Goal: Use online tool/utility: Utilize a website feature to perform a specific function

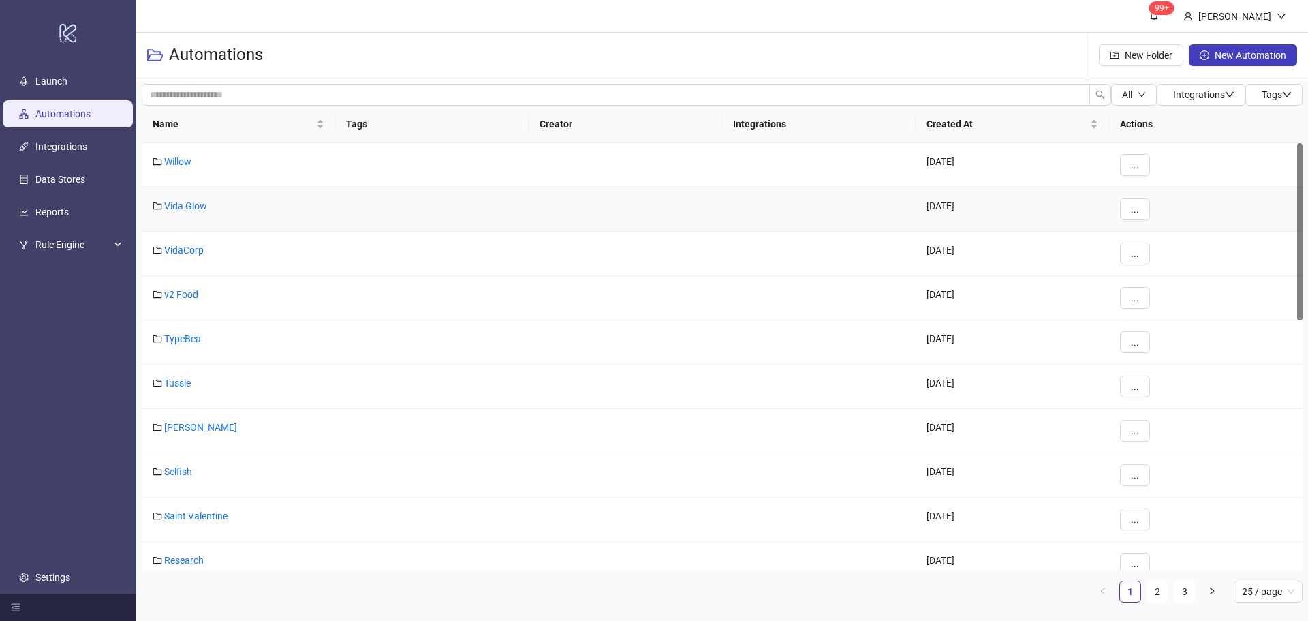
click at [197, 198] on div "Vida Glow" at bounding box center [239, 209] width 194 height 44
click at [195, 209] on link "Vida Glow" at bounding box center [185, 205] width 43 height 11
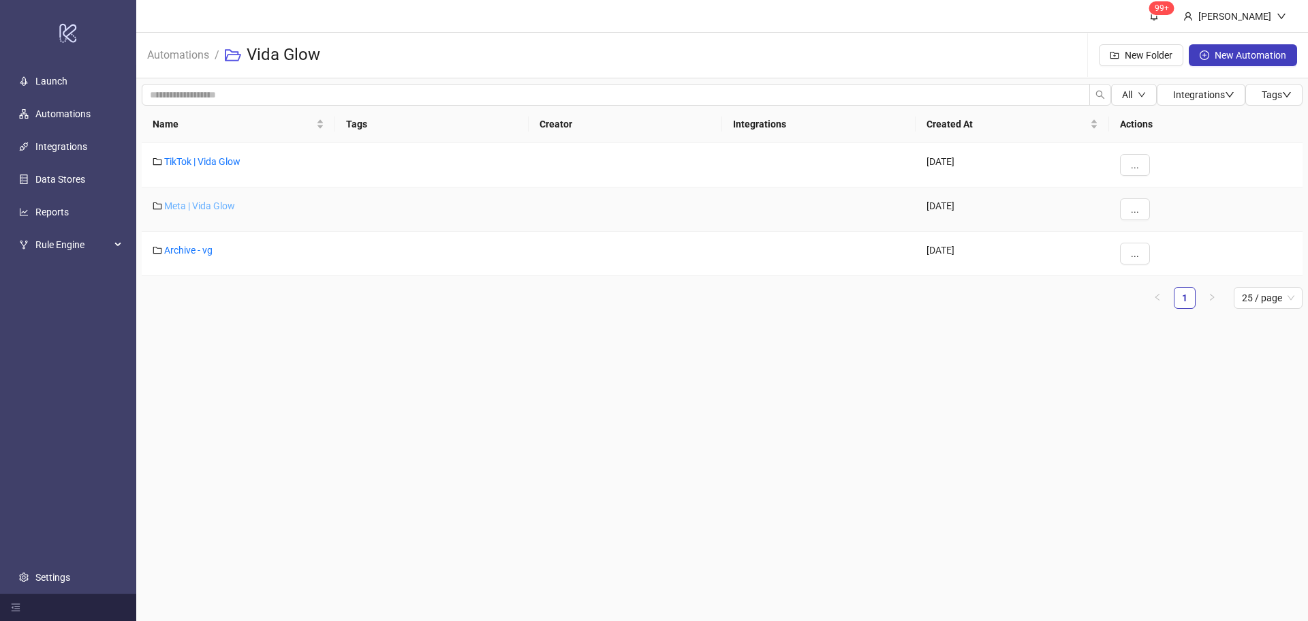
click at [217, 204] on link "Meta | Vida Glow" at bounding box center [199, 205] width 71 height 11
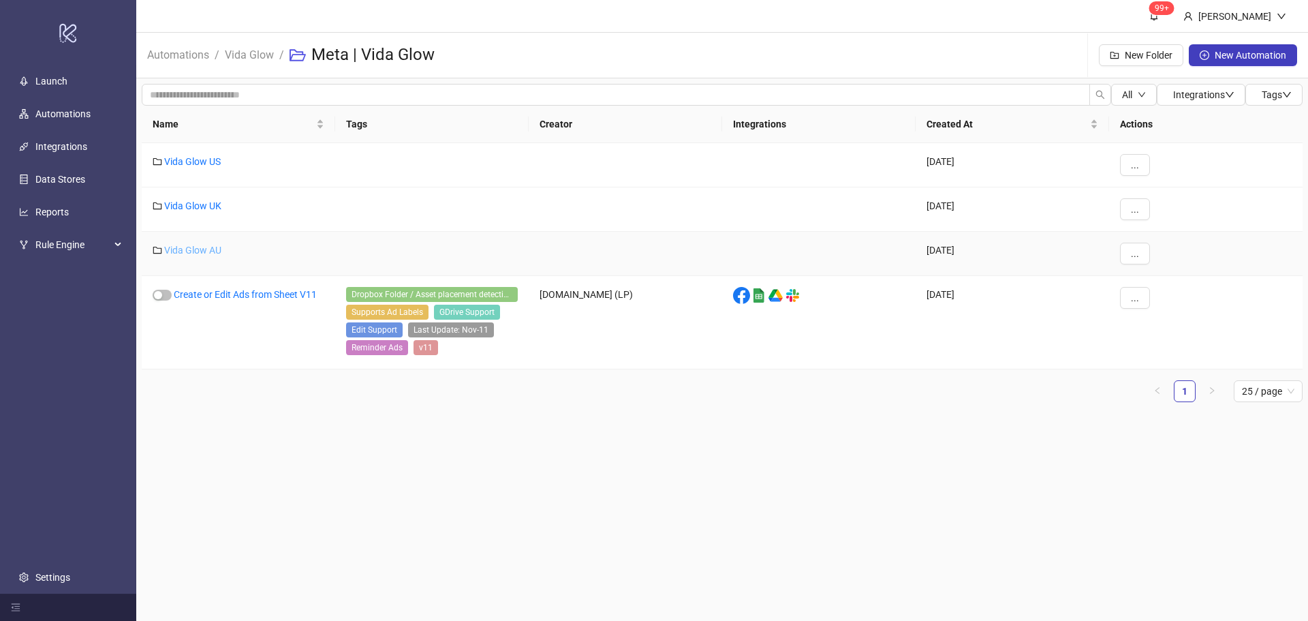
click at [215, 252] on link "Vida Glow AU" at bounding box center [192, 250] width 57 height 11
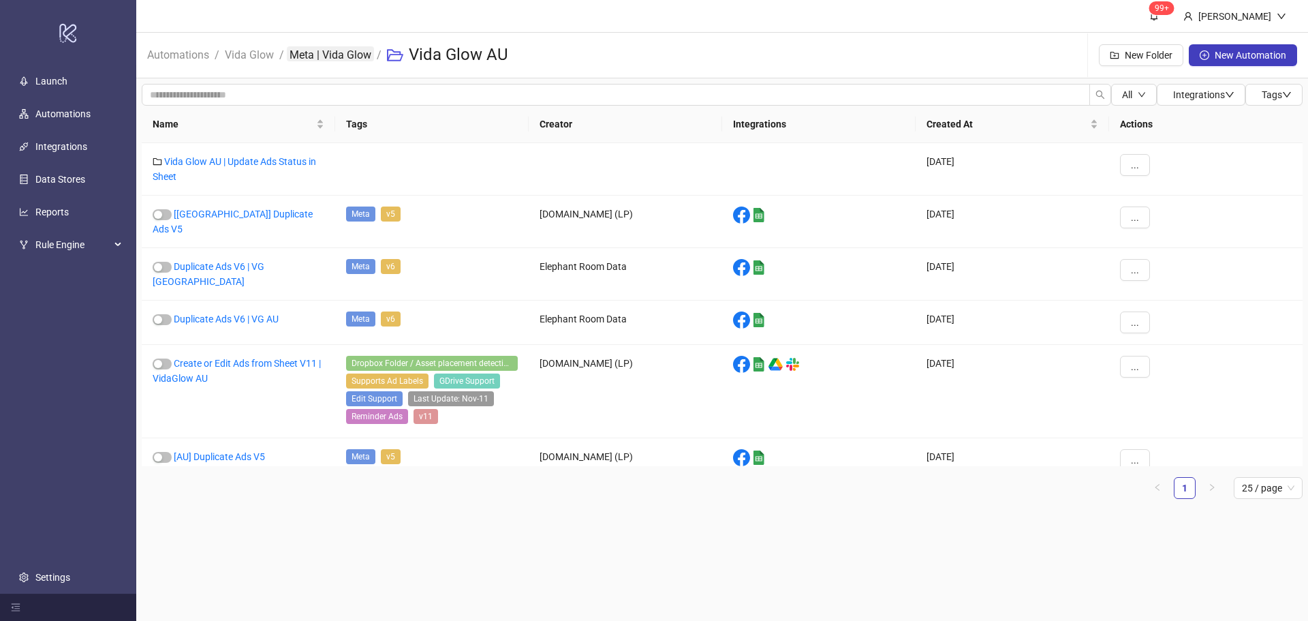
click at [348, 52] on link "Meta | Vida Glow" at bounding box center [330, 53] width 87 height 15
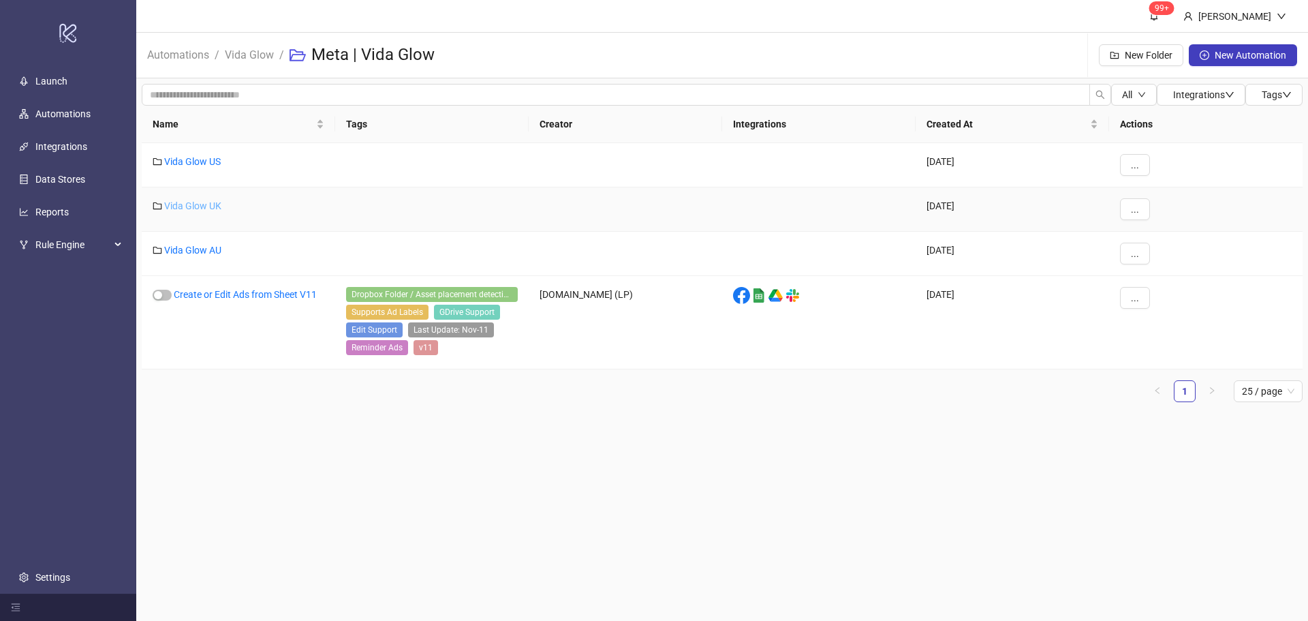
click at [191, 205] on link "Vida Glow UK" at bounding box center [192, 205] width 57 height 11
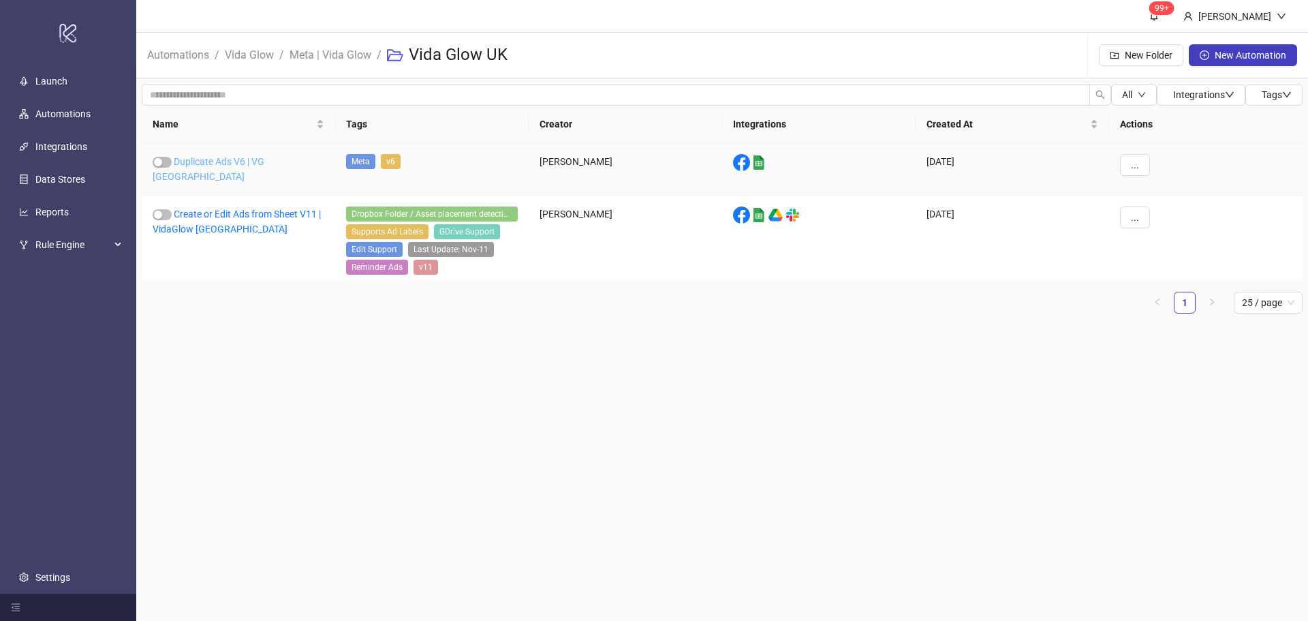
click at [211, 157] on link "Duplicate Ads V6 | VG [GEOGRAPHIC_DATA]" at bounding box center [209, 169] width 112 height 26
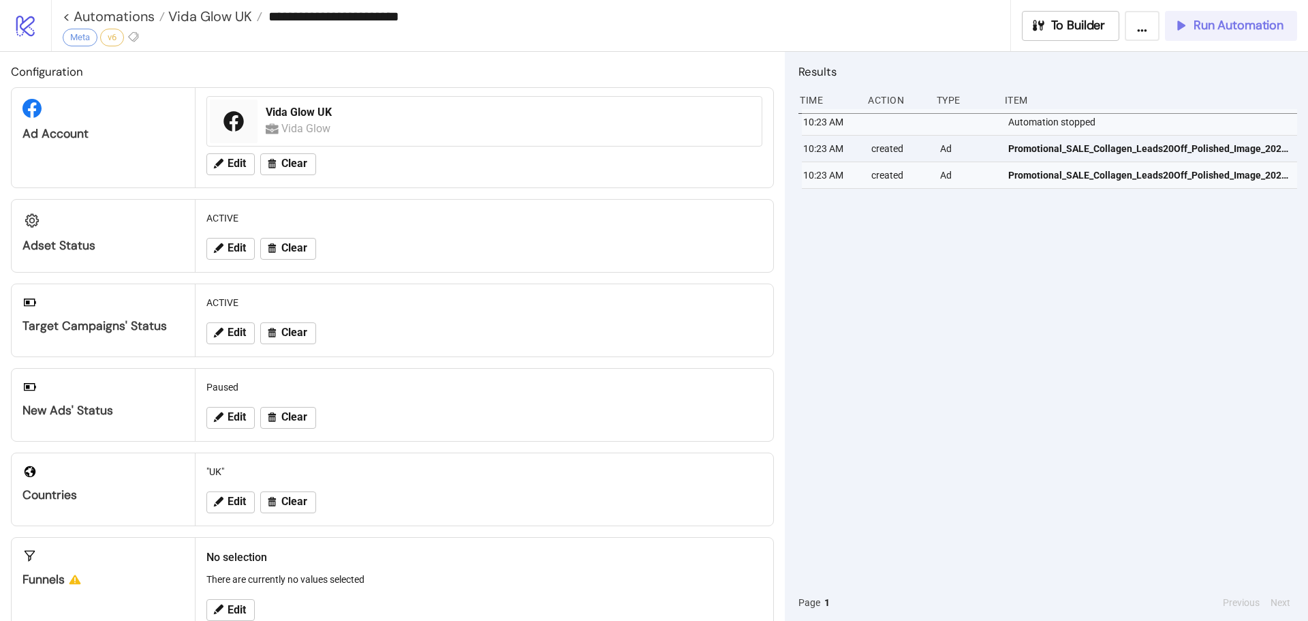
click at [1210, 27] on span "Run Automation" at bounding box center [1239, 26] width 90 height 16
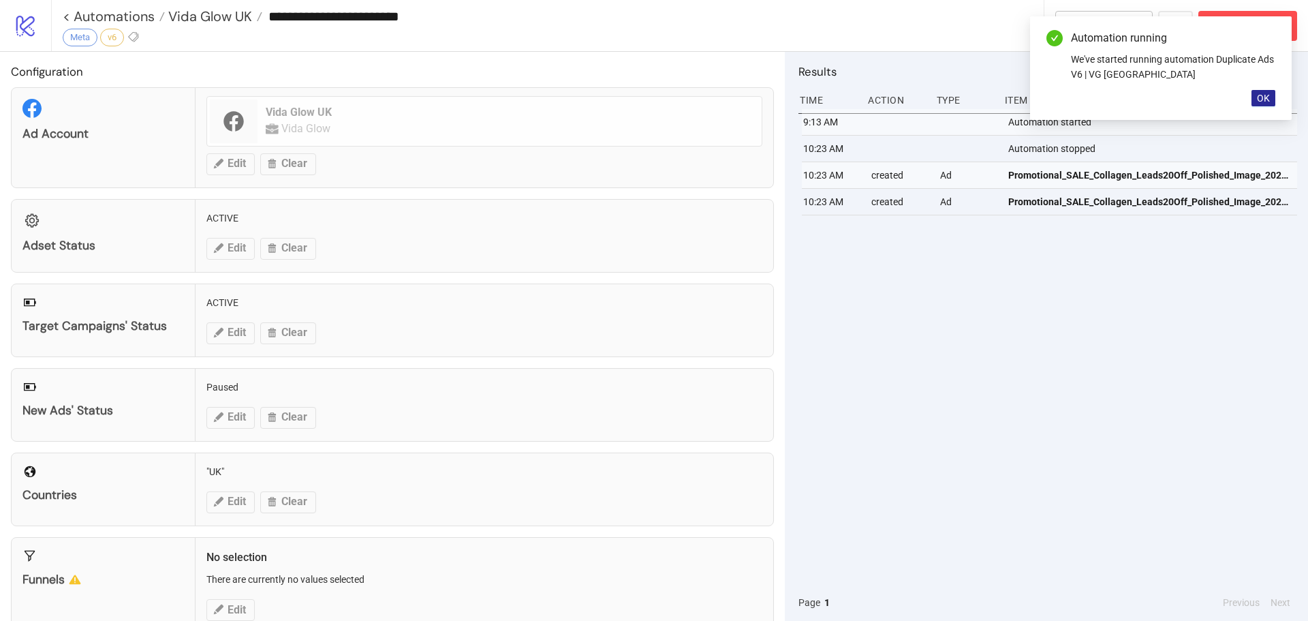
click at [1265, 97] on span "OK" at bounding box center [1263, 98] width 13 height 11
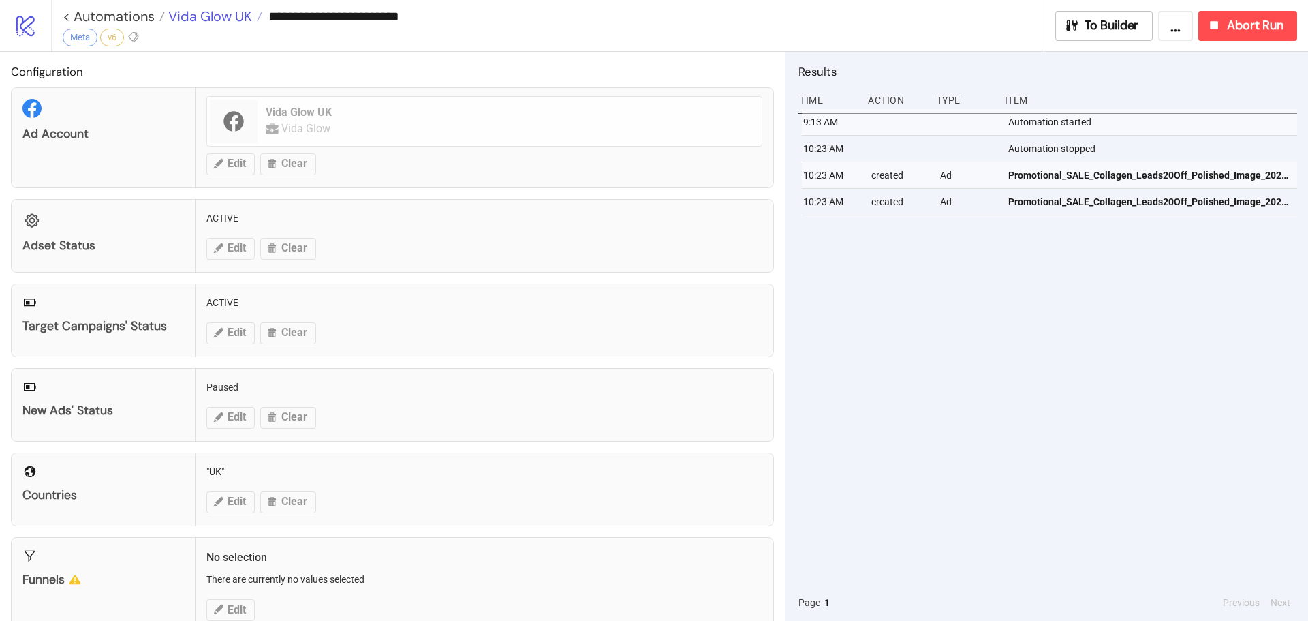
click at [230, 14] on span "Vida Glow UK" at bounding box center [208, 16] width 87 height 18
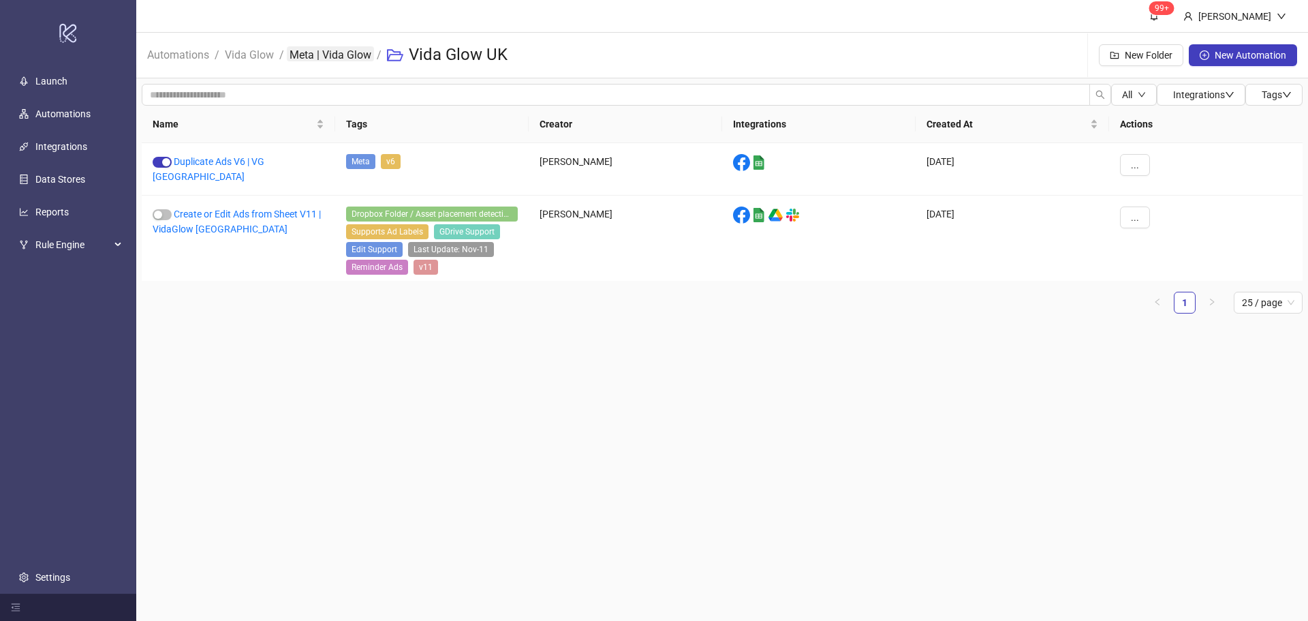
click at [327, 54] on link "Meta | Vida Glow" at bounding box center [330, 53] width 87 height 15
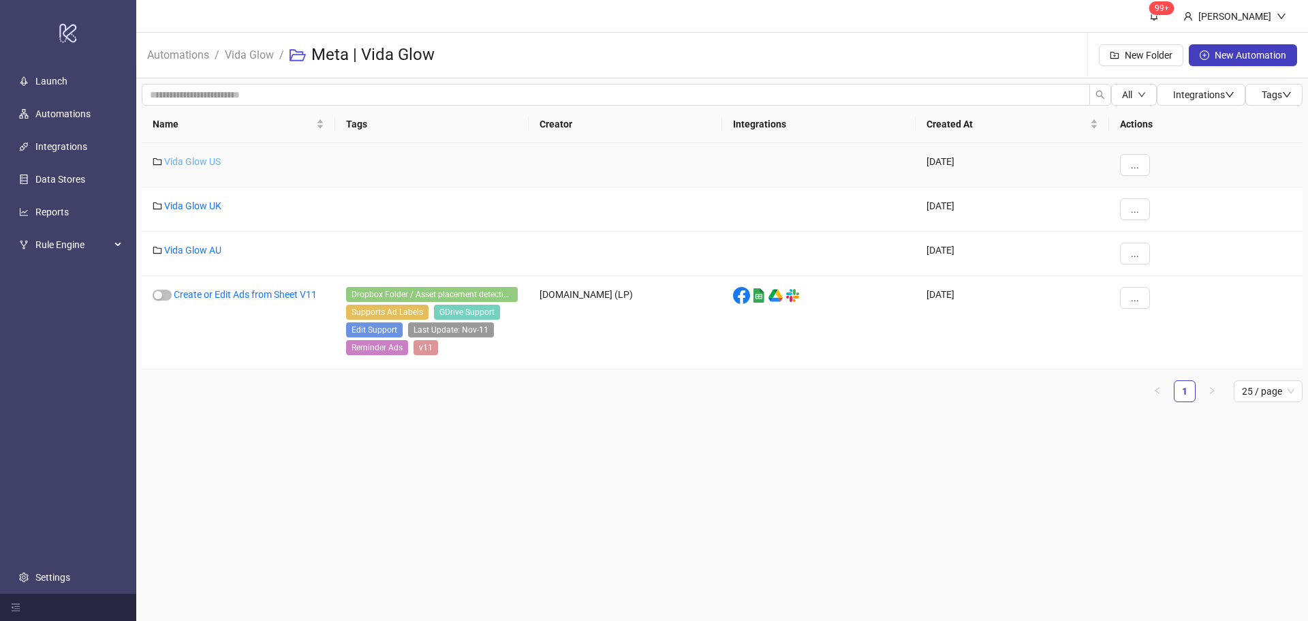
click at [199, 165] on link "Vida Glow US" at bounding box center [192, 161] width 57 height 11
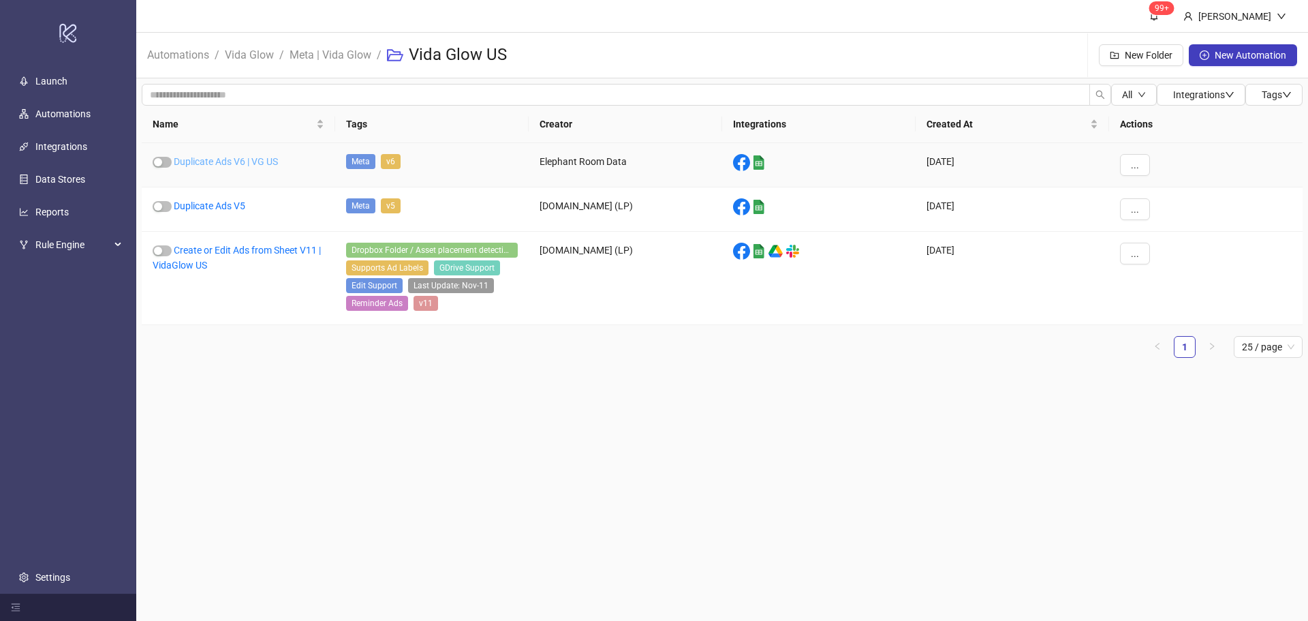
click at [241, 156] on link "Duplicate Ads V6 | VG US" at bounding box center [226, 161] width 104 height 11
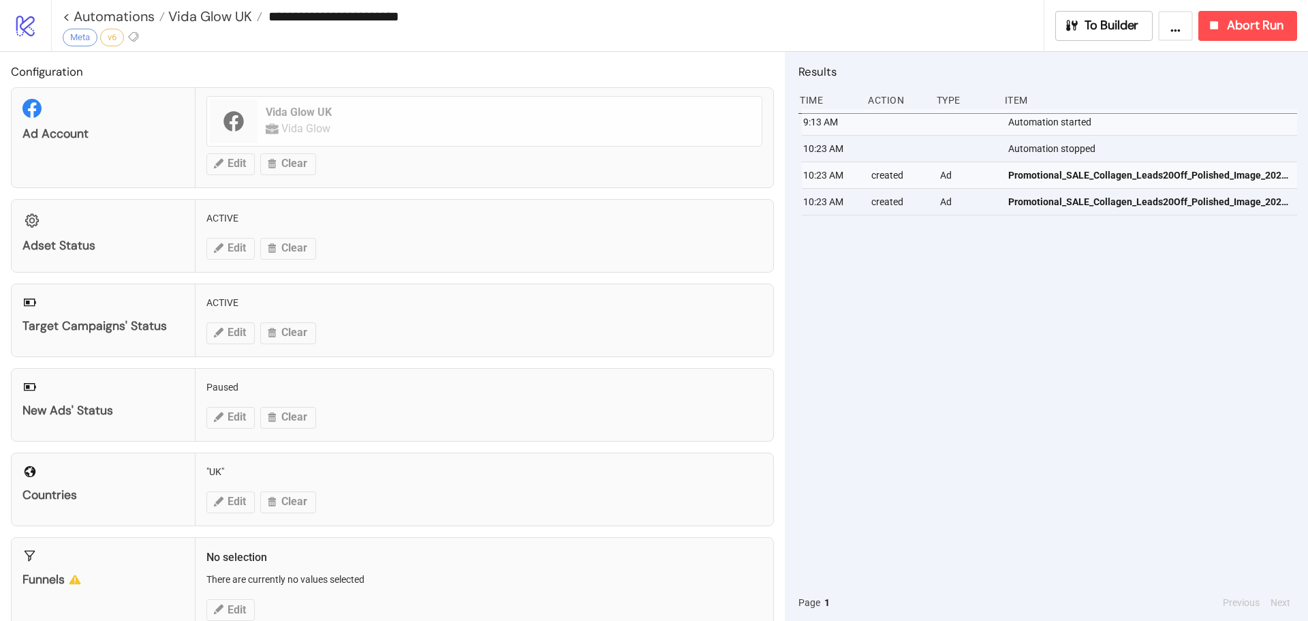
type input "**********"
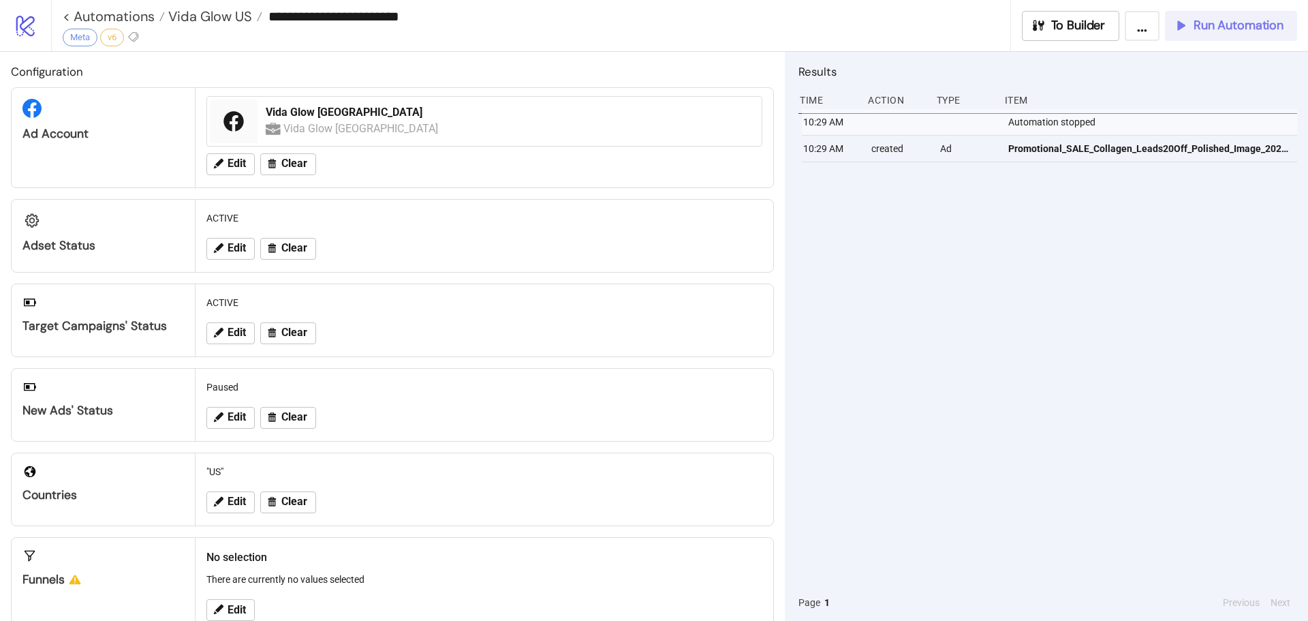
click at [1231, 15] on button "Run Automation" at bounding box center [1231, 26] width 132 height 30
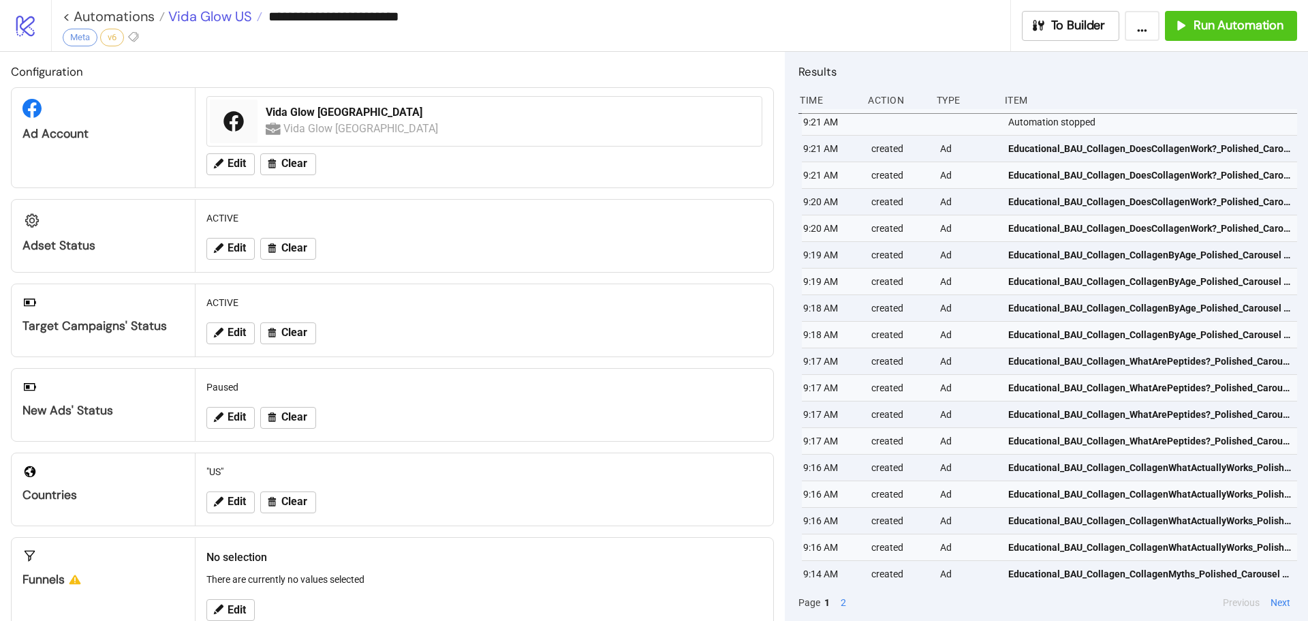
click at [202, 16] on span "Vida Glow US" at bounding box center [208, 16] width 87 height 18
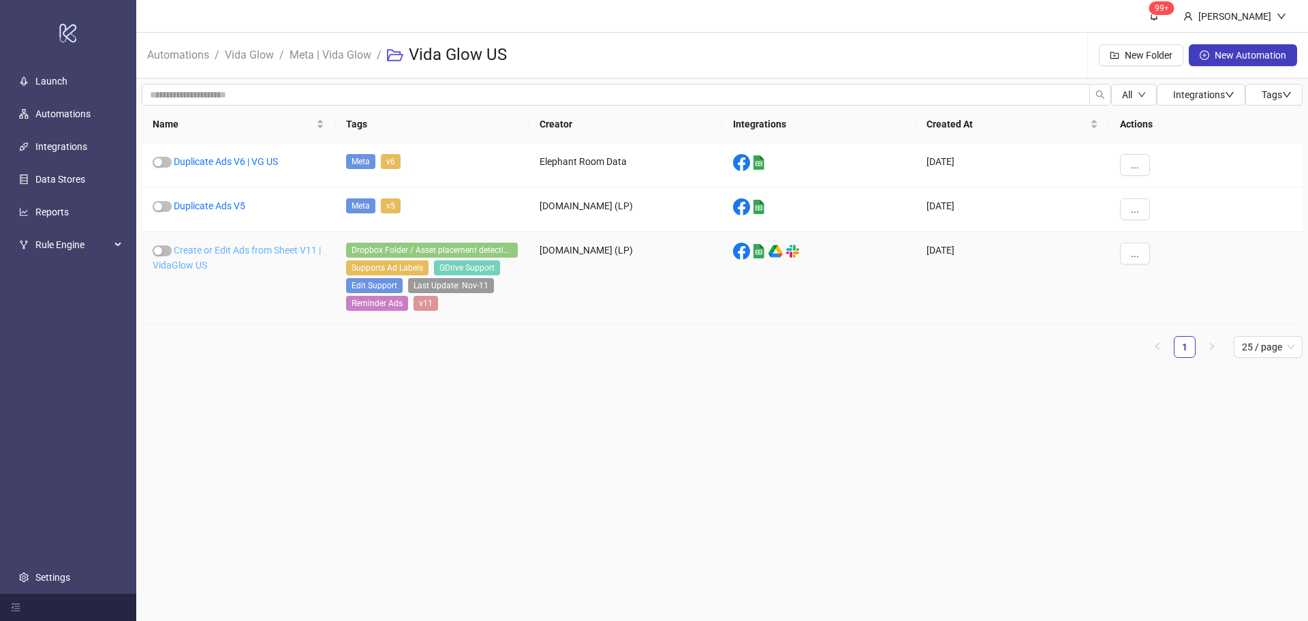
click at [196, 253] on link "Create or Edit Ads from Sheet V11 | VidaGlow US" at bounding box center [237, 258] width 168 height 26
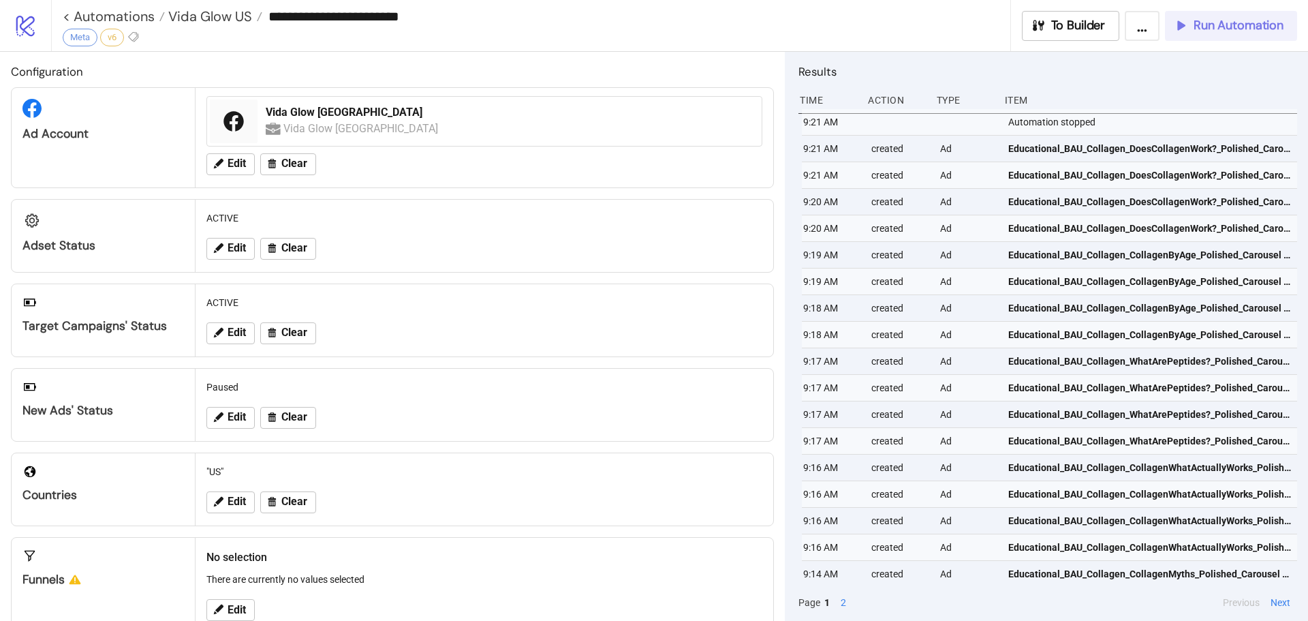
type input "**********"
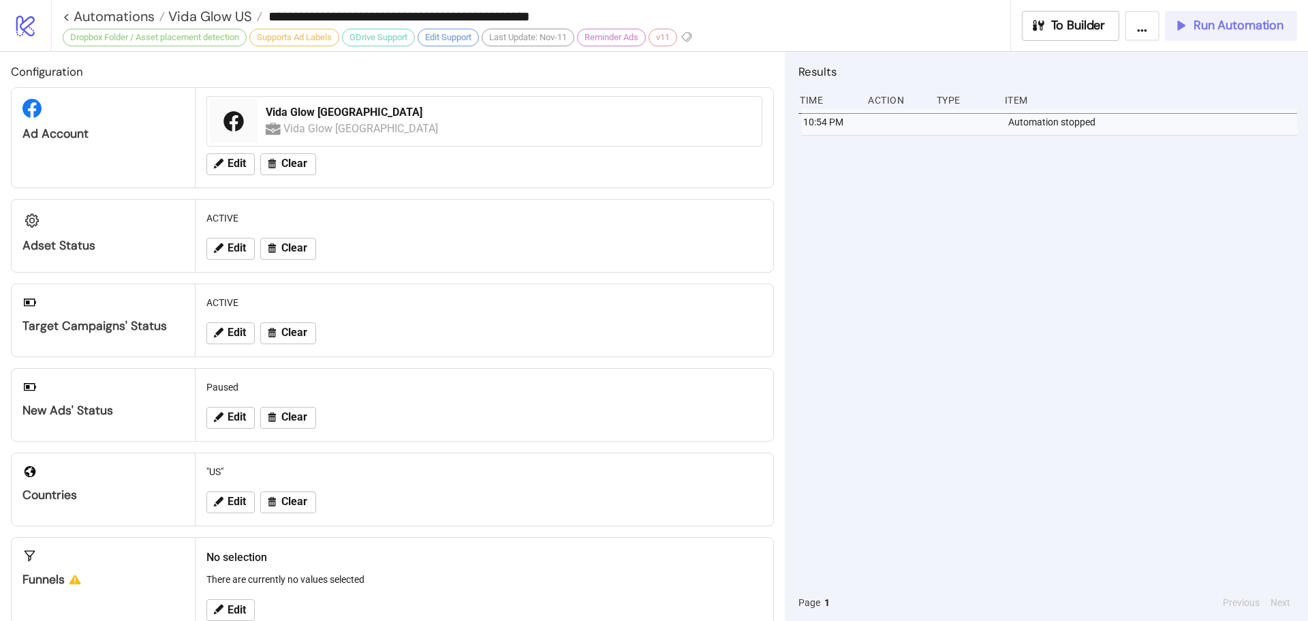
click at [1218, 31] on span "Run Automation" at bounding box center [1239, 26] width 90 height 16
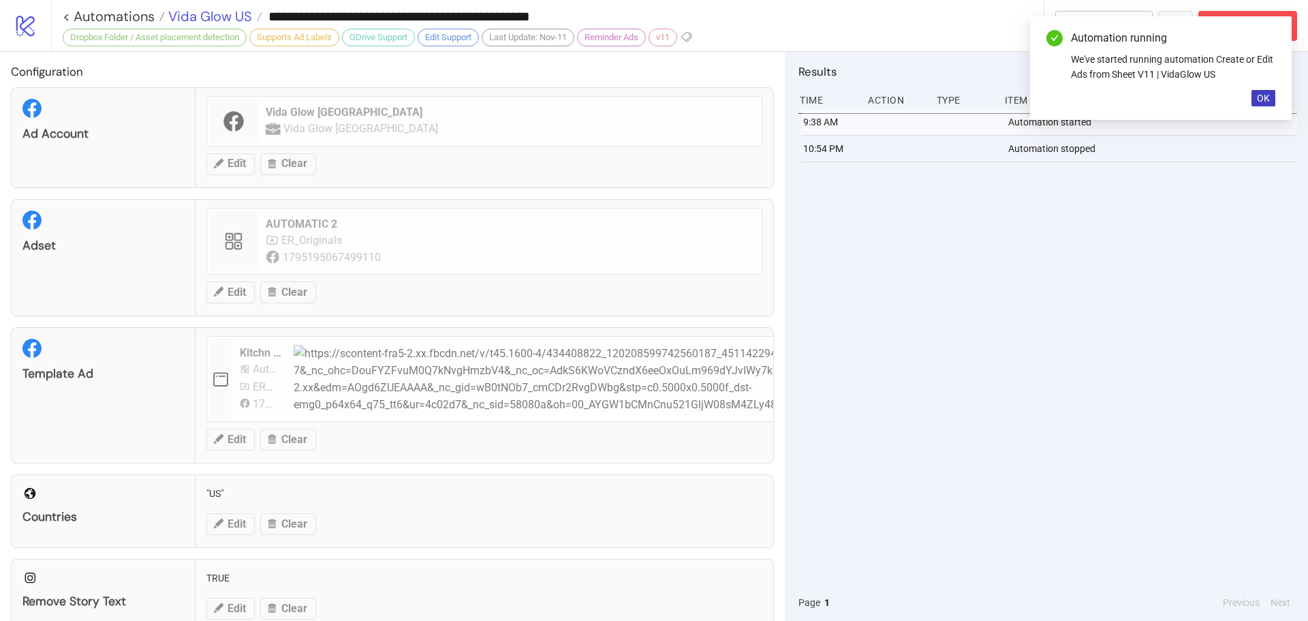
click at [238, 13] on span "Vida Glow US" at bounding box center [208, 16] width 87 height 18
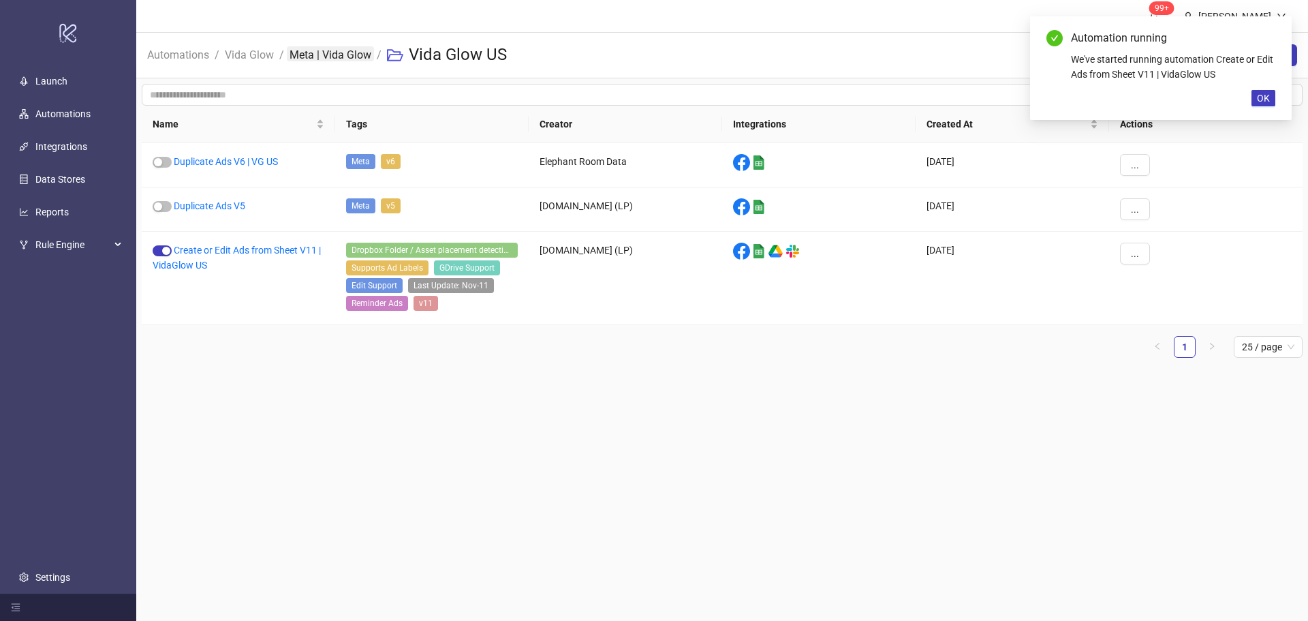
click at [343, 59] on link "Meta | Vida Glow" at bounding box center [330, 53] width 87 height 15
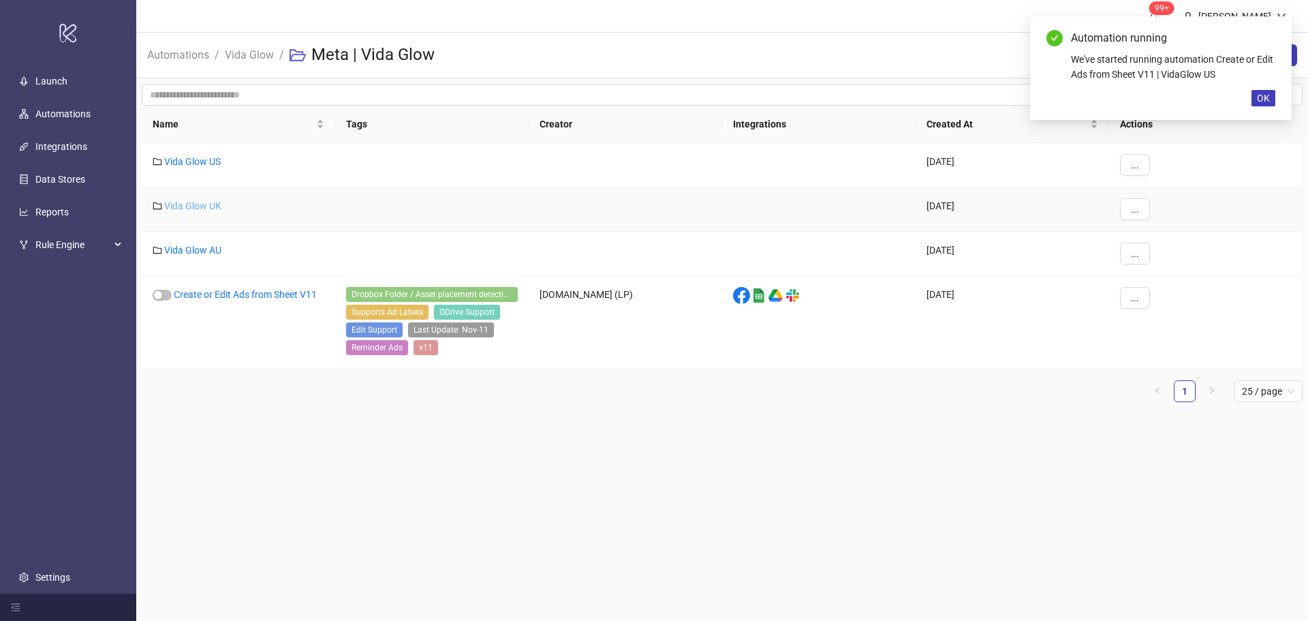
click at [192, 211] on link "Vida Glow UK" at bounding box center [192, 205] width 57 height 11
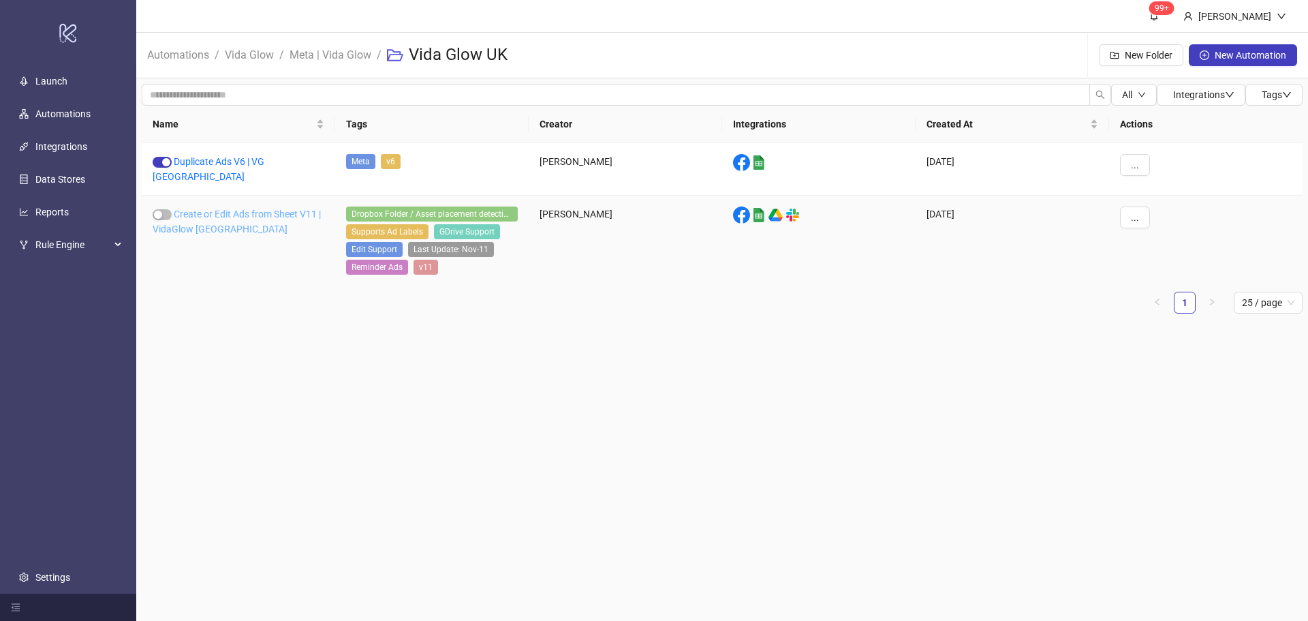
click at [209, 209] on link "Create or Edit Ads from Sheet V11 | VidaGlow [GEOGRAPHIC_DATA]" at bounding box center [237, 222] width 168 height 26
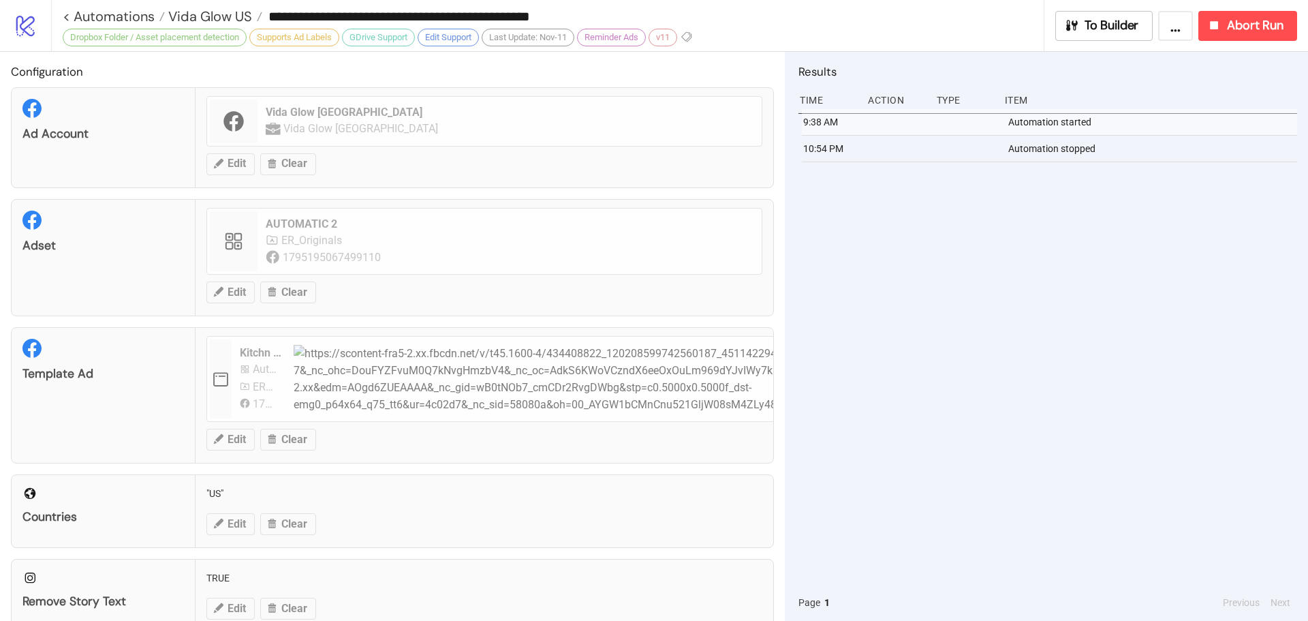
type input "**********"
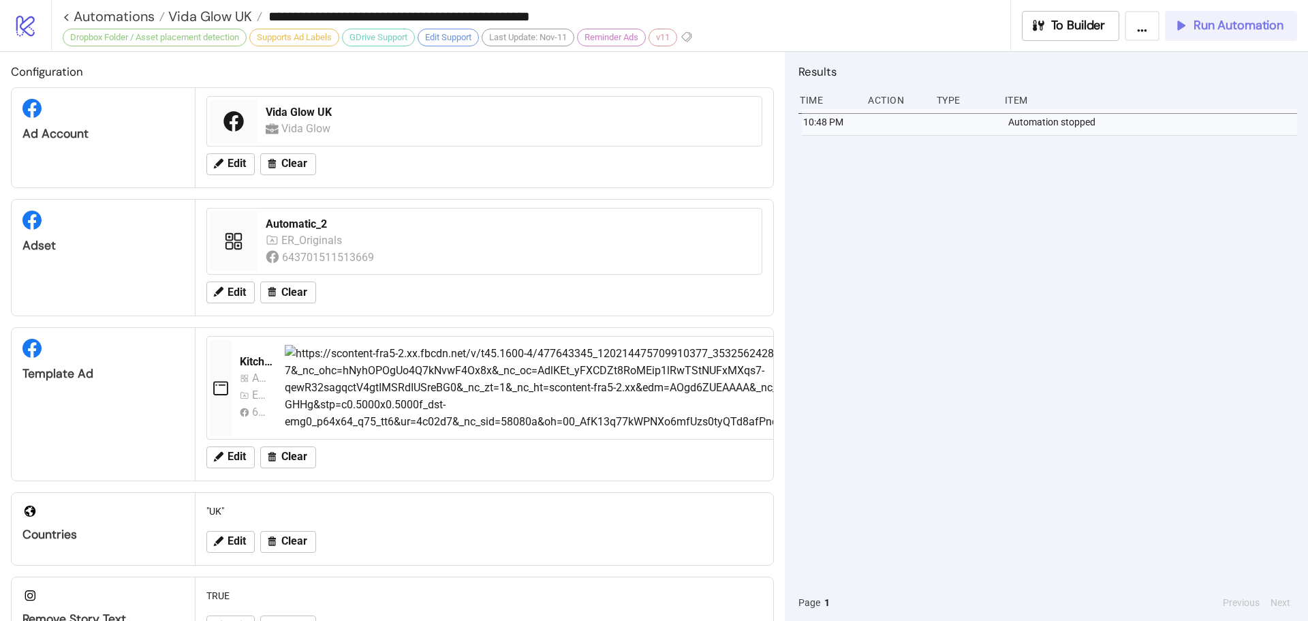
click at [1241, 29] on span "Run Automation" at bounding box center [1239, 26] width 90 height 16
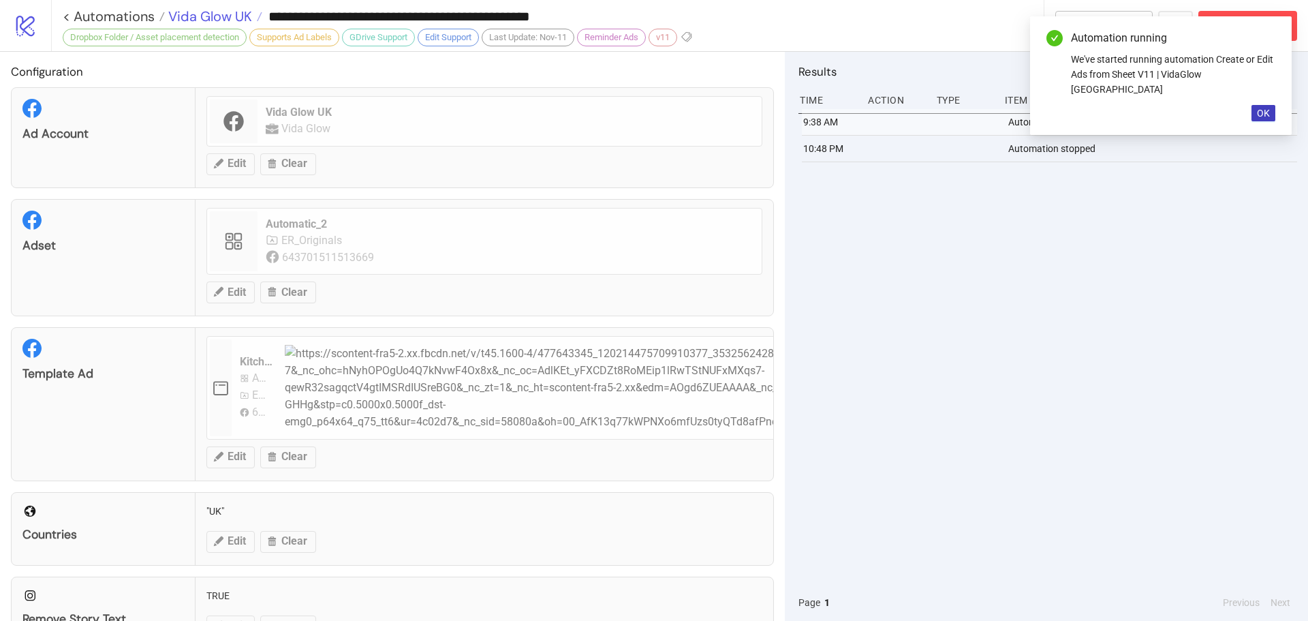
click at [238, 13] on span "Vida Glow UK" at bounding box center [208, 16] width 87 height 18
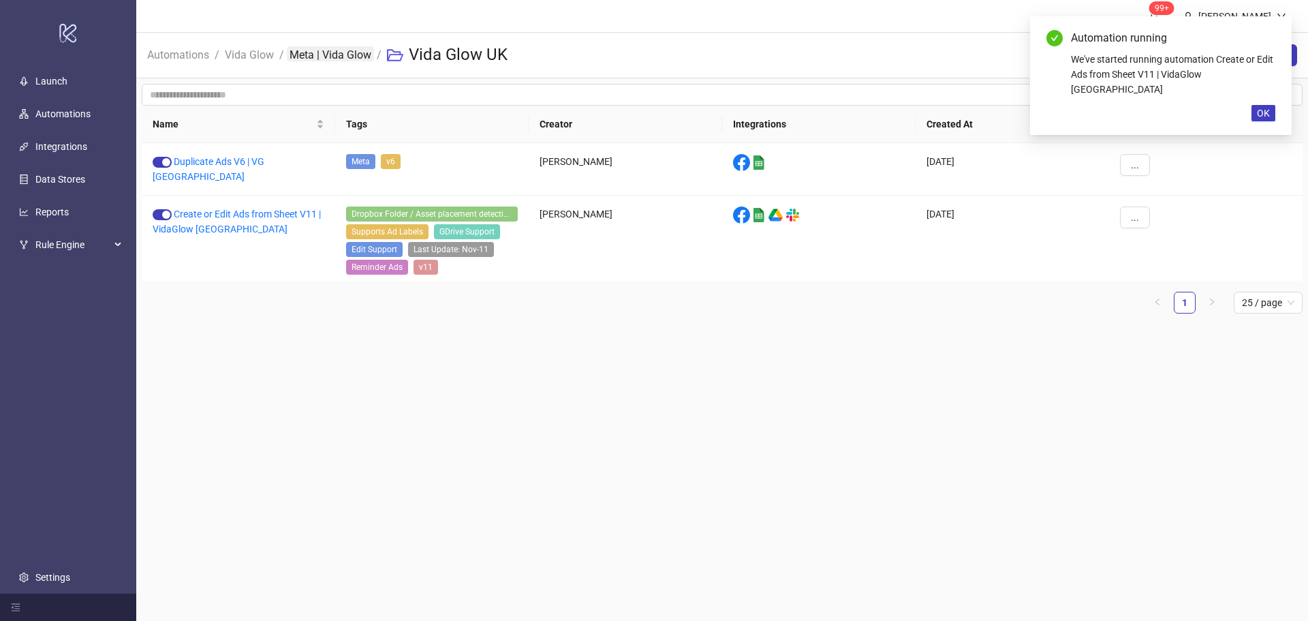
click at [308, 52] on link "Meta | Vida Glow" at bounding box center [330, 53] width 87 height 15
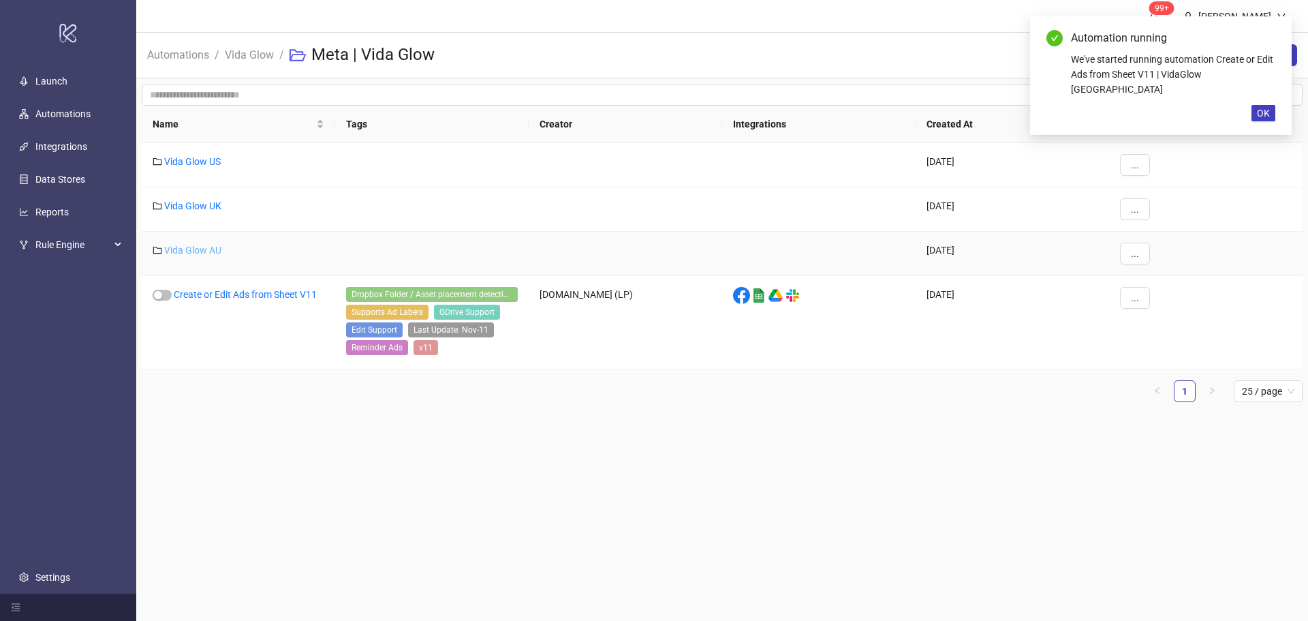
click at [183, 245] on link "Vida Glow AU" at bounding box center [192, 250] width 57 height 11
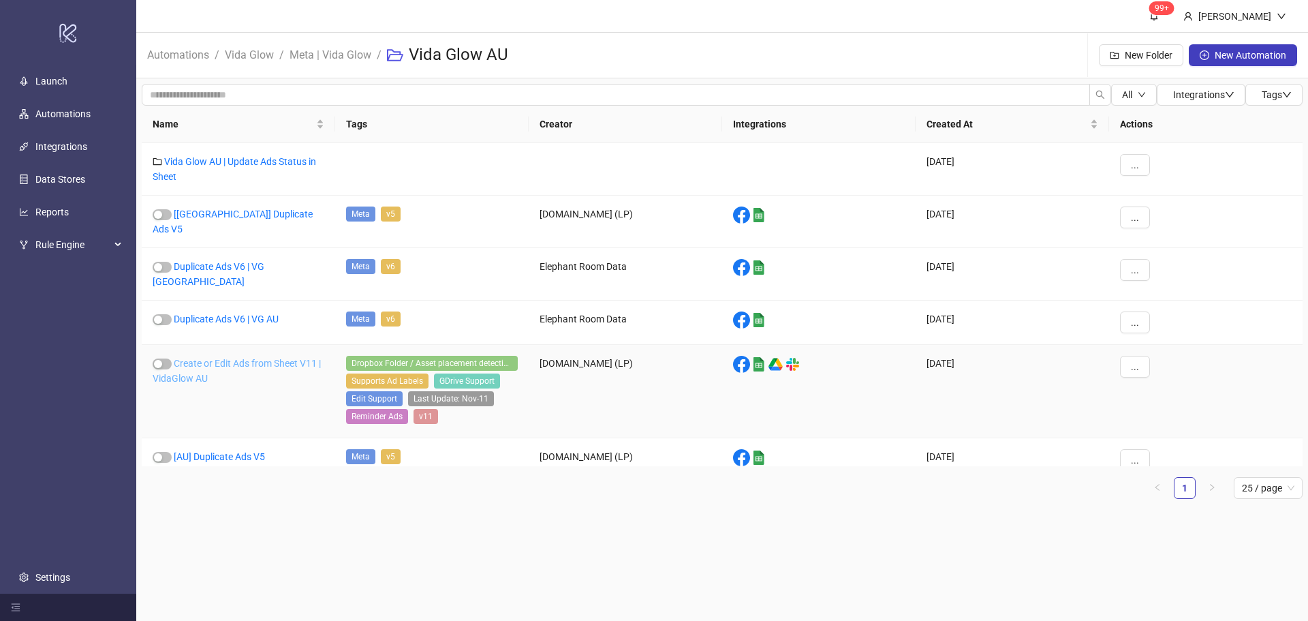
click at [194, 358] on link "Create or Edit Ads from Sheet V11 | VidaGlow AU" at bounding box center [237, 371] width 168 height 26
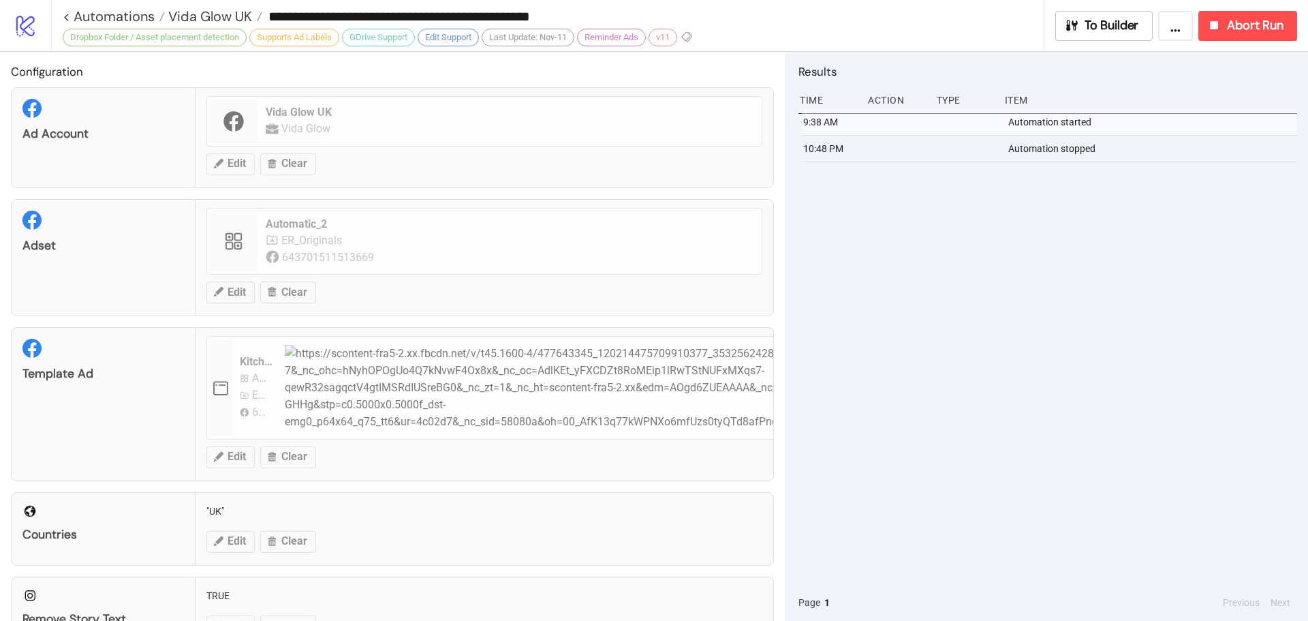
type input "**********"
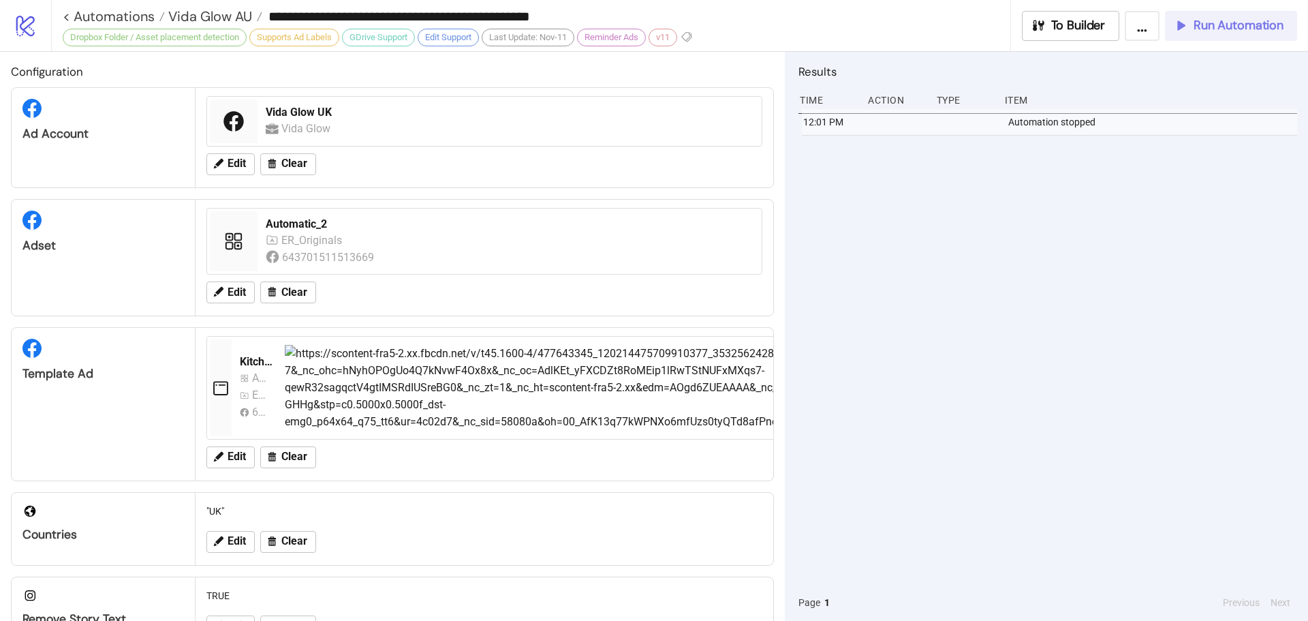
click at [1204, 27] on span "Run Automation" at bounding box center [1239, 26] width 90 height 16
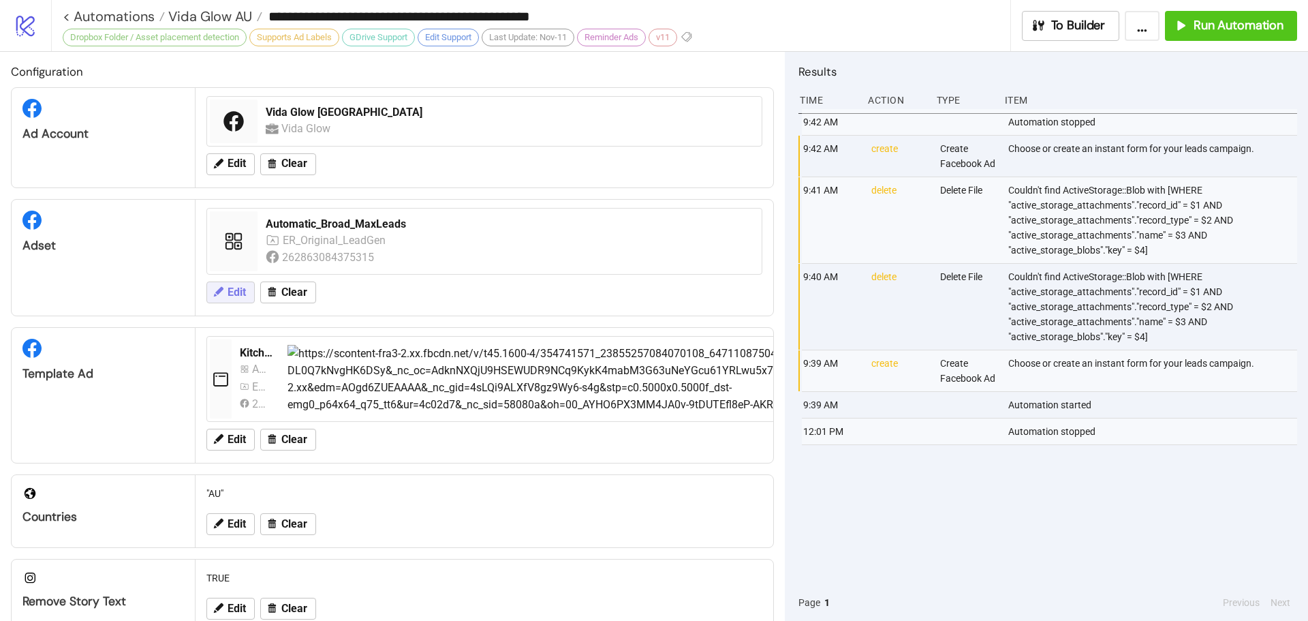
click at [244, 288] on span "Edit" at bounding box center [237, 292] width 18 height 12
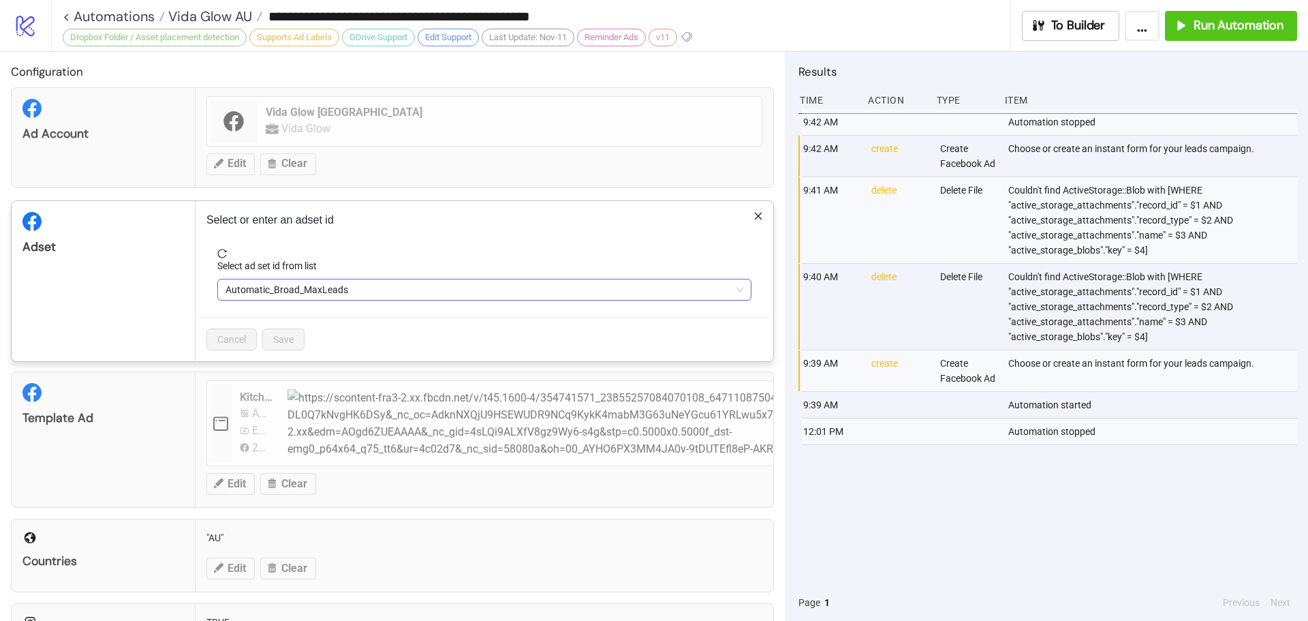
click at [343, 296] on span "Automatic_Broad_MaxLeads" at bounding box center [485, 289] width 518 height 20
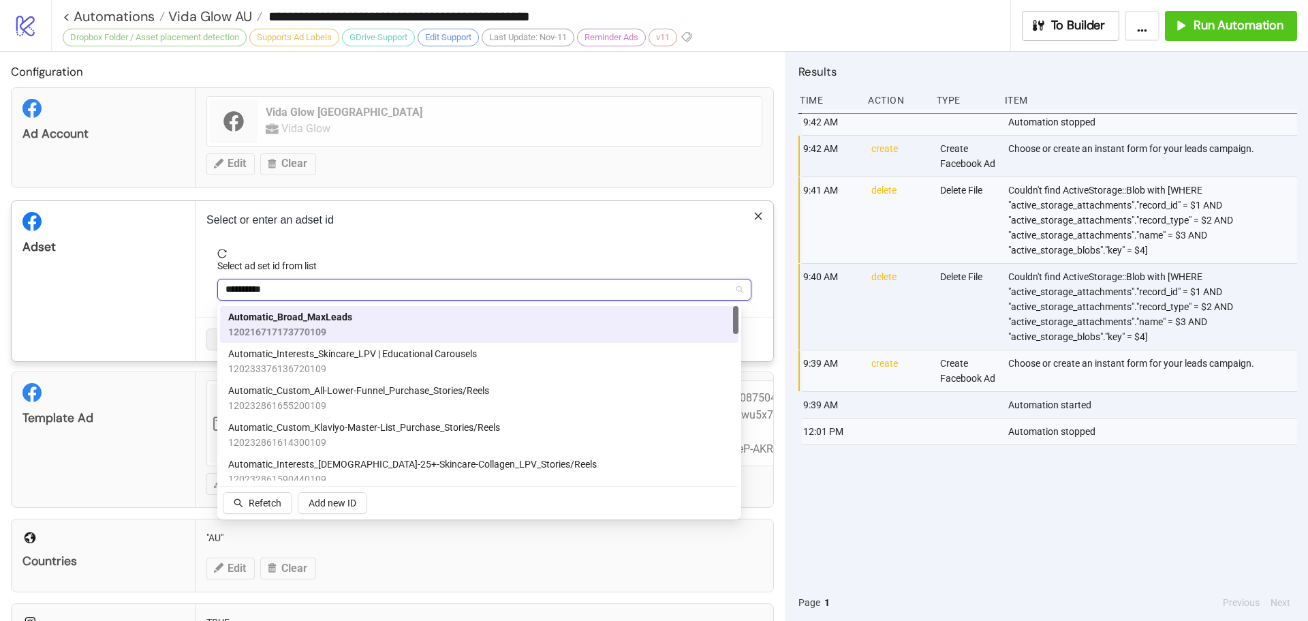
type input "**********"
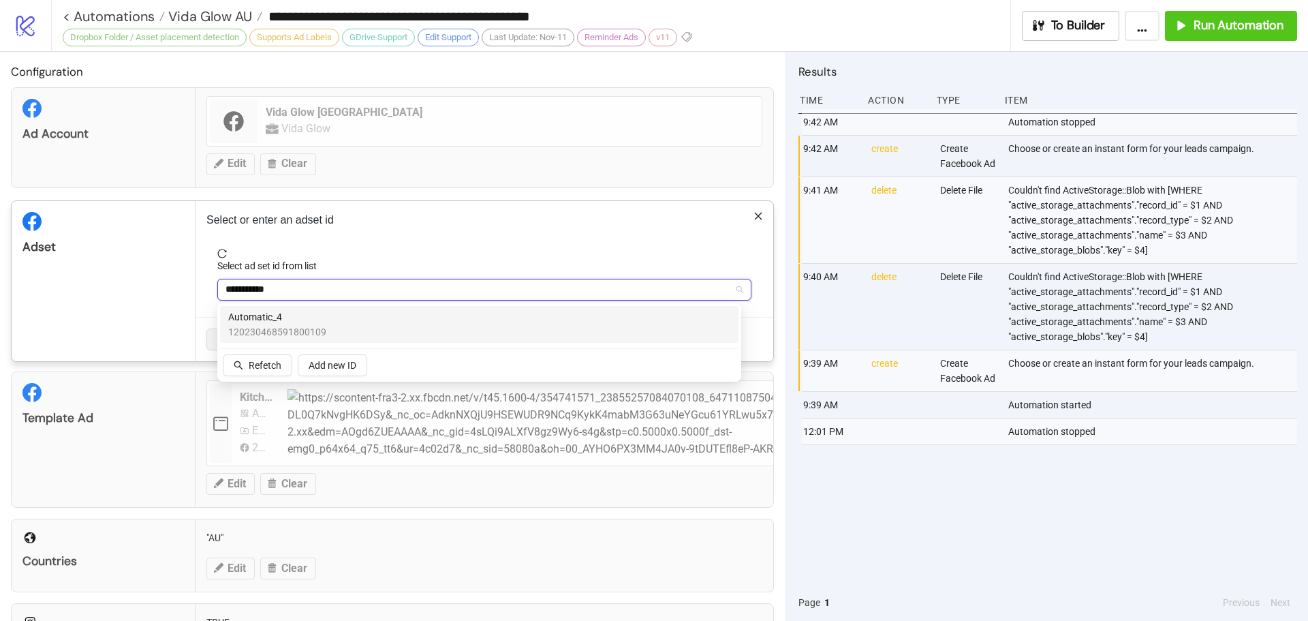
click at [355, 327] on div "Automatic_4 120230468591800109" at bounding box center [479, 324] width 502 height 30
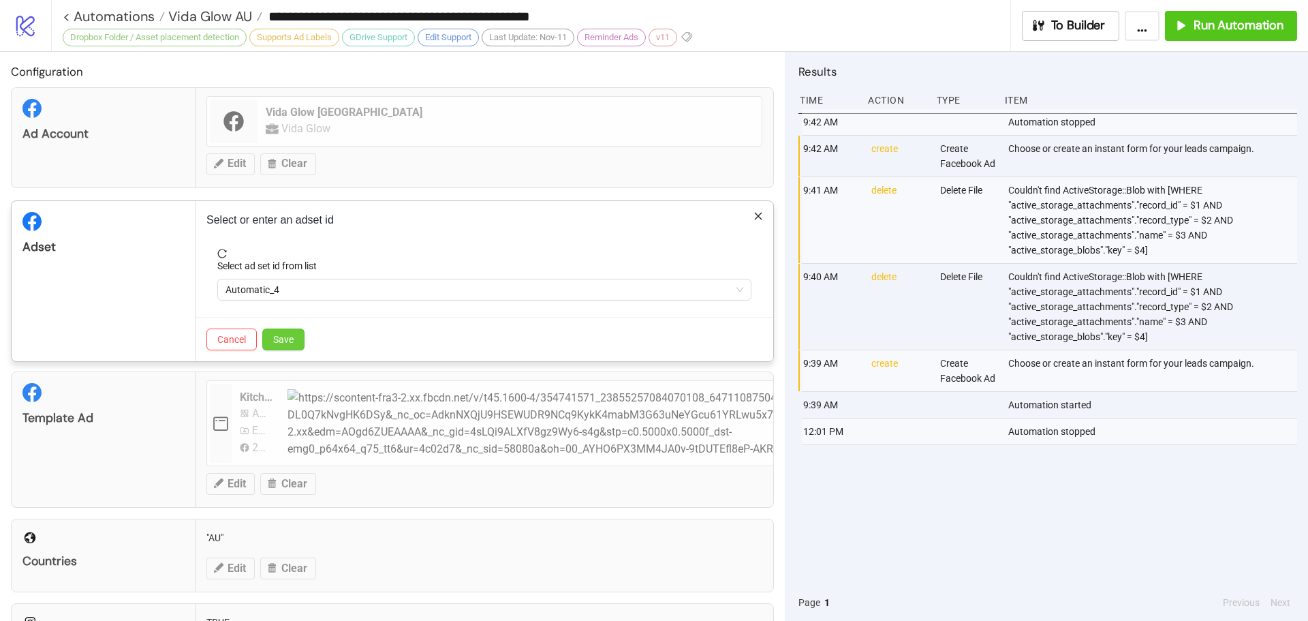
click at [279, 340] on span "Save" at bounding box center [283, 339] width 20 height 11
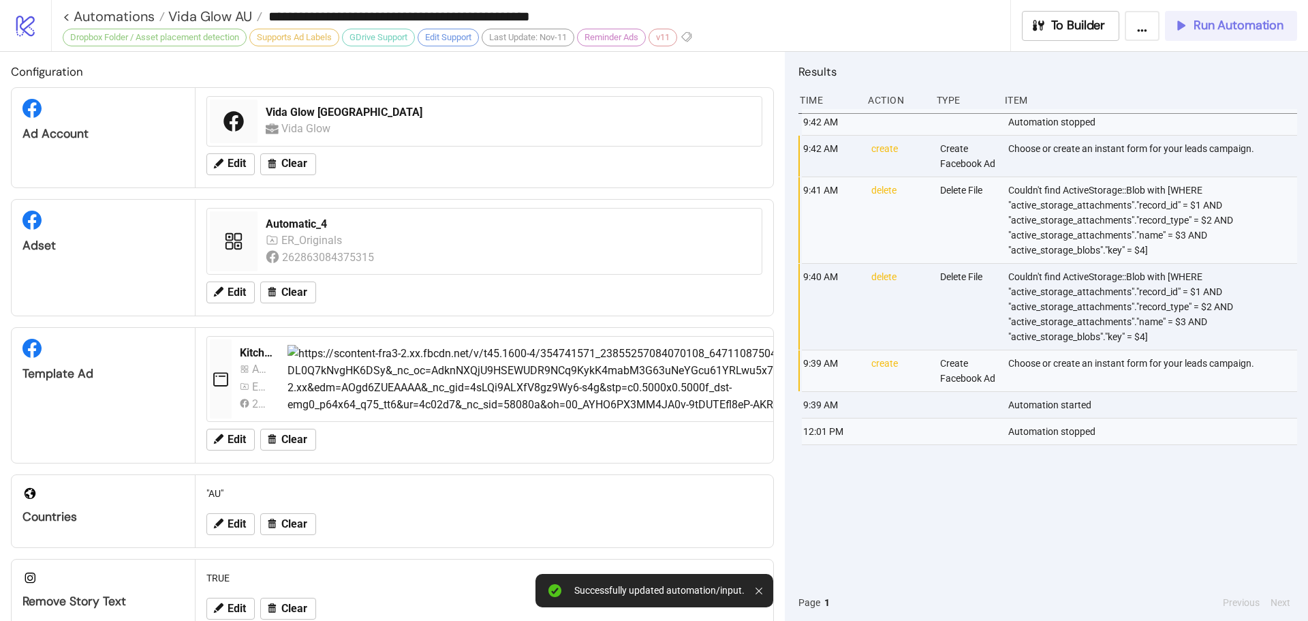
click at [1223, 24] on span "Run Automation" at bounding box center [1239, 26] width 90 height 16
